Goal: Task Accomplishment & Management: Use online tool/utility

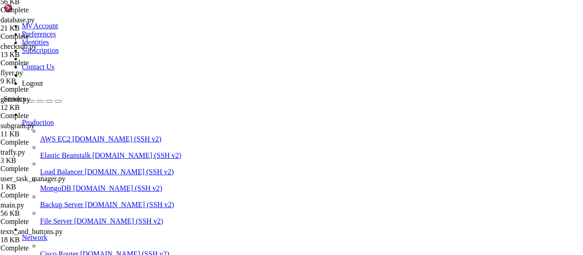
scroll to position [944, 0]
drag, startPoint x: 343, startPoint y: 106, endPoint x: 381, endPoint y: 99, distance: 38.5
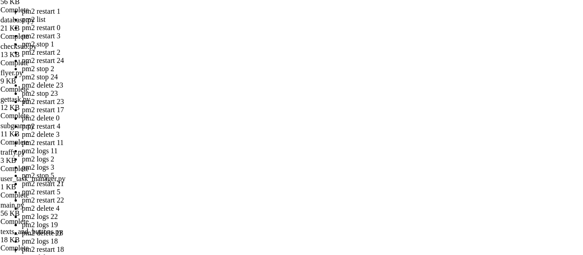
drag, startPoint x: 245, startPoint y: 133, endPoint x: 134, endPoint y: 90, distance: 119.8
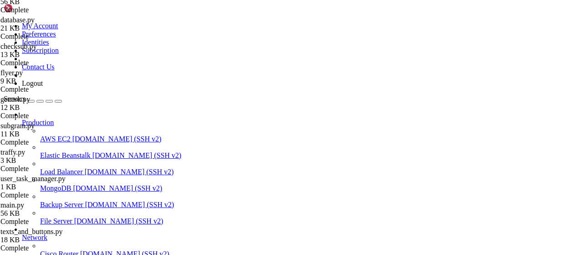
scroll to position [1065, 0]
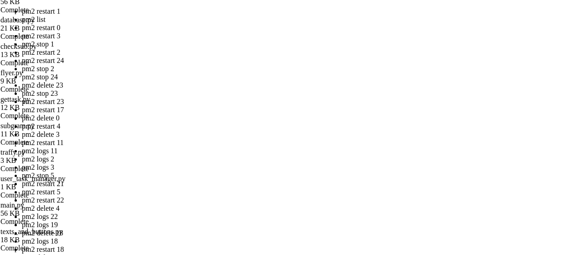
scroll to position [0, 0]
drag, startPoint x: 248, startPoint y: 135, endPoint x: 134, endPoint y: 92, distance: 121.0
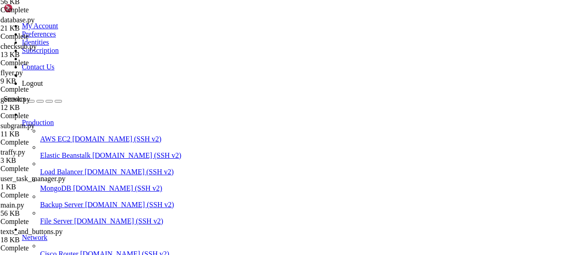
scroll to position [1408, 0]
